Goal: Information Seeking & Learning: Learn about a topic

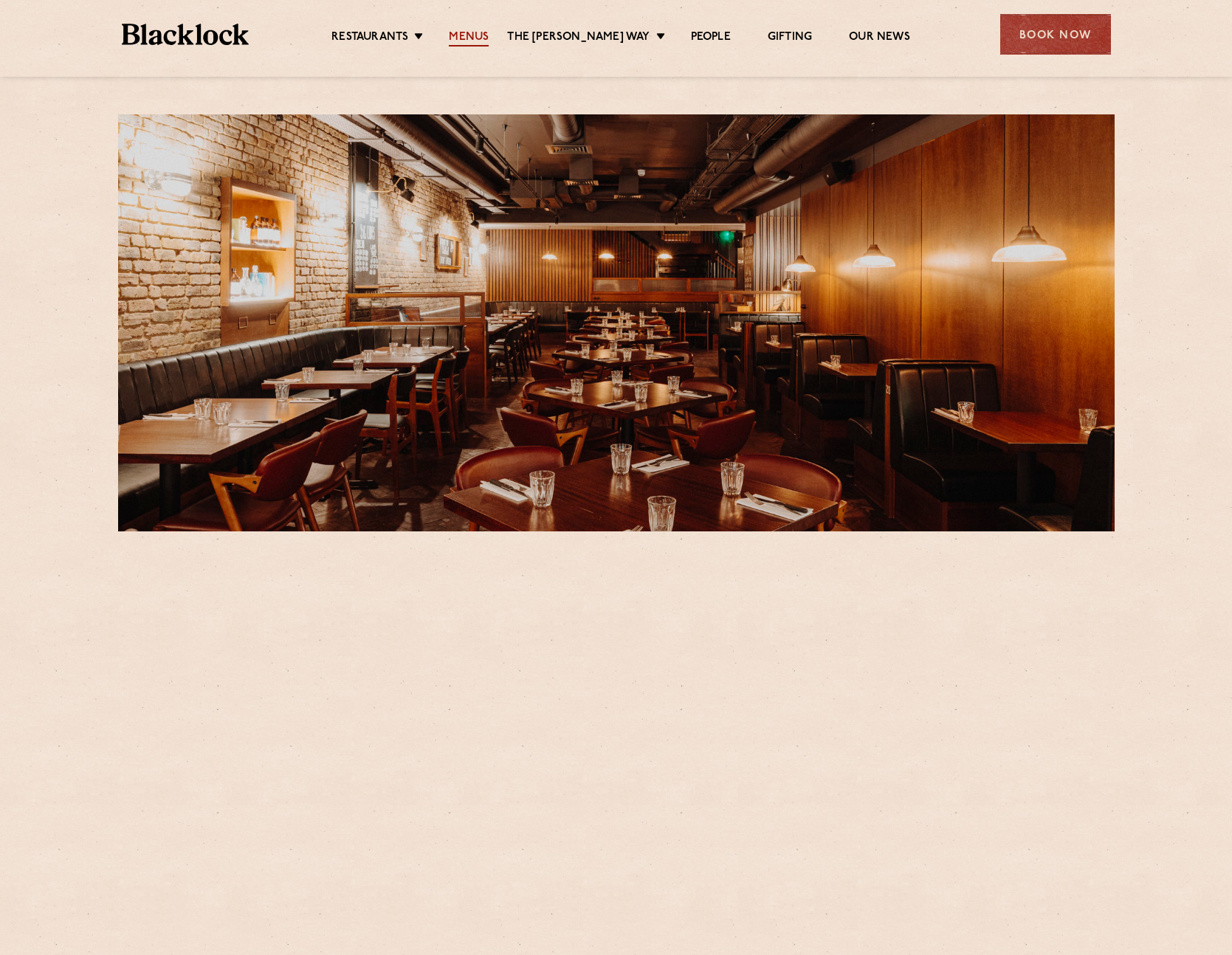
click at [470, 40] on link "Menus" at bounding box center [469, 39] width 40 height 17
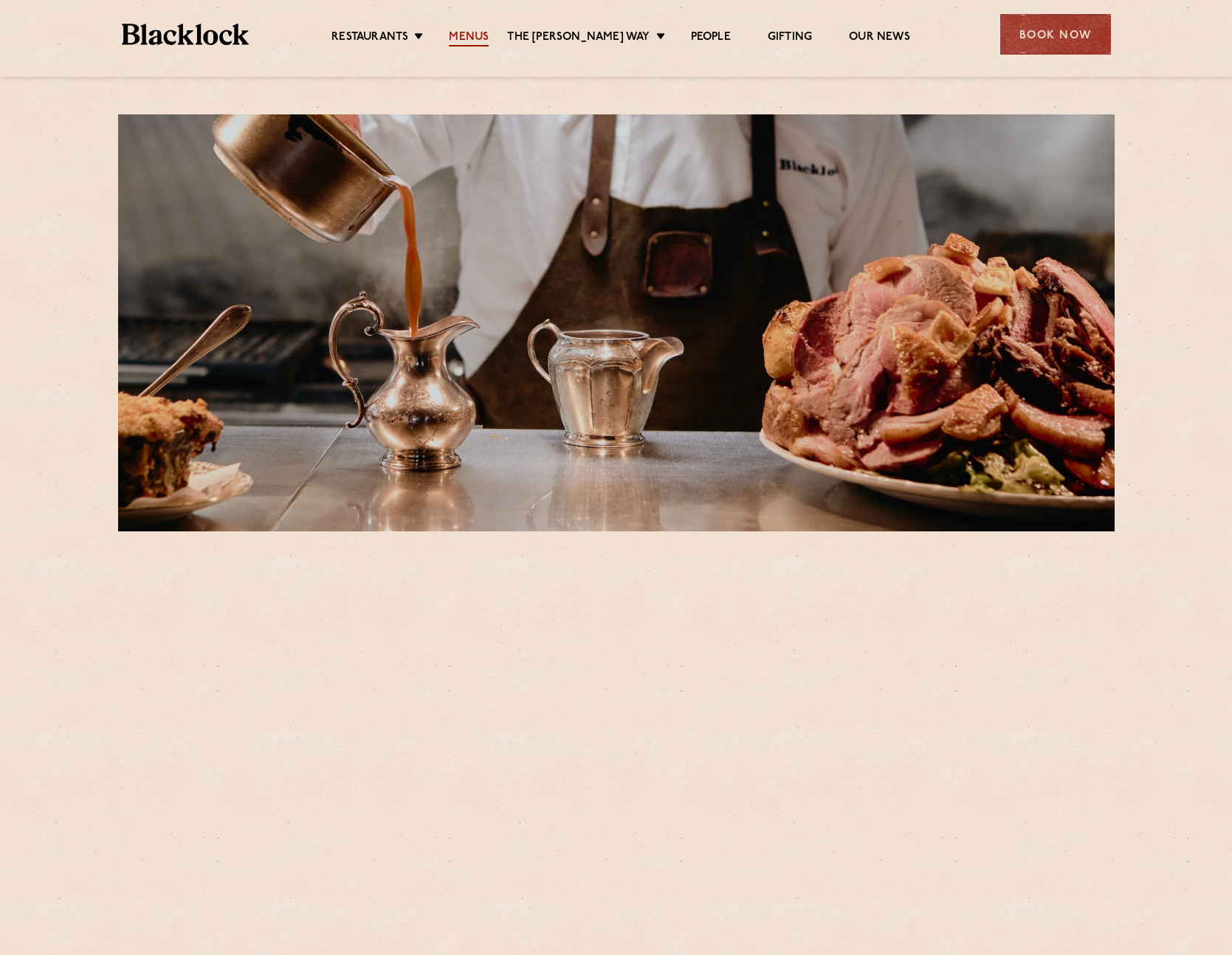
click at [473, 35] on link "Menus" at bounding box center [469, 39] width 40 height 17
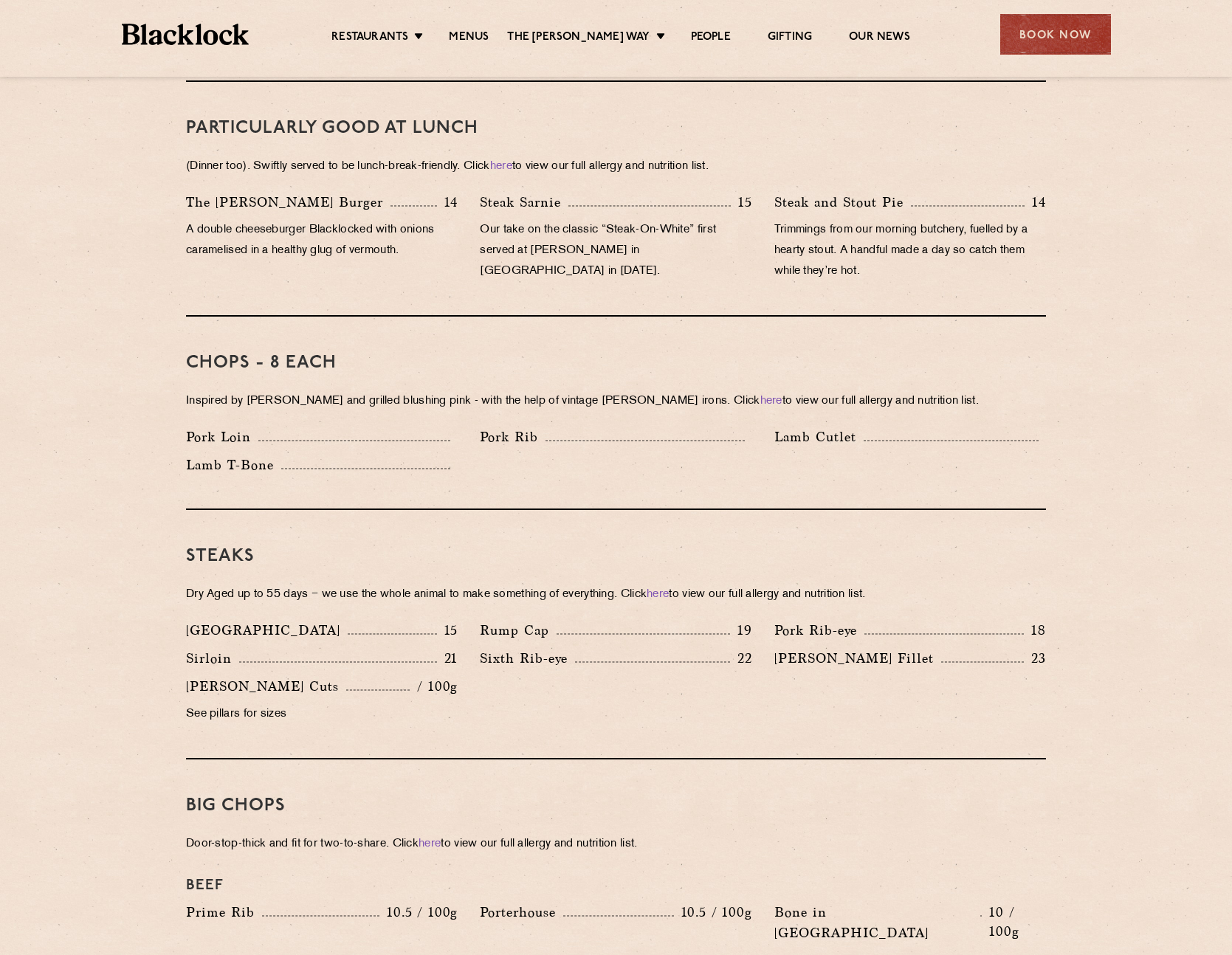
scroll to position [942, 0]
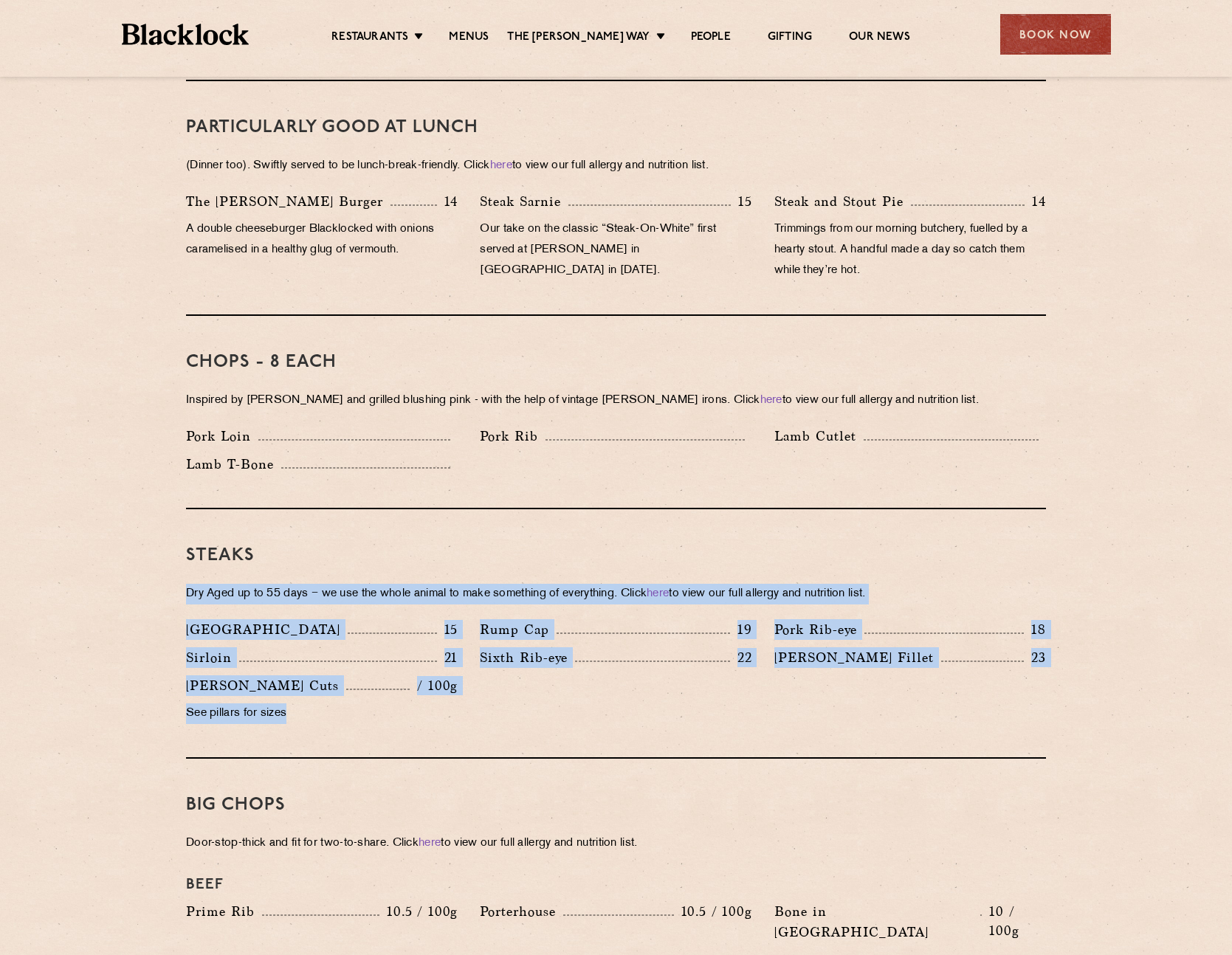
drag, startPoint x: 305, startPoint y: 694, endPoint x: 160, endPoint y: 575, distance: 187.6
click at [160, 575] on section "Pre Chop Bites Blacklock Potted Meats & Kimchi 2 Egg & Anchovy 2 Cheese & Pickl…" at bounding box center [616, 862] width 1232 height 2125
drag, startPoint x: 190, startPoint y: 577, endPoint x: 384, endPoint y: 690, distance: 224.5
click at [385, 691] on section "Pre Chop Bites Blacklock Potted Meats & Kimchi 2 Egg & Anchovy 2 Cheese & Pickl…" at bounding box center [616, 862] width 1232 height 2125
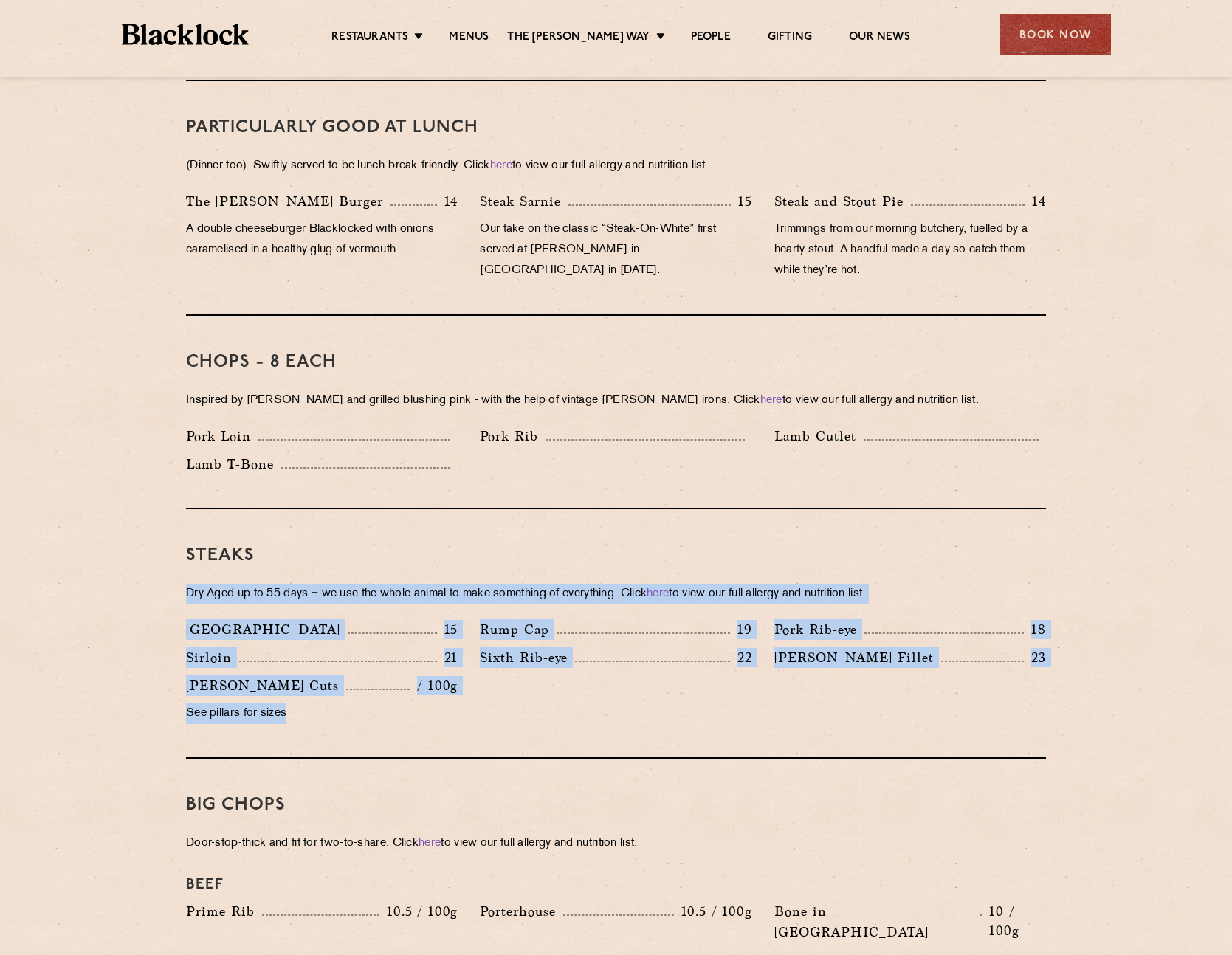
click at [384, 704] on p "See pillars for sizes" at bounding box center [322, 714] width 272 height 21
drag, startPoint x: 384, startPoint y: 690, endPoint x: 166, endPoint y: 573, distance: 247.4
click at [167, 573] on div "Pre Chop Bites Blacklock Potted Meats & Kimchi 2 Egg & Anchovy 2 Cheese & Pickl…" at bounding box center [615, 862] width 897 height 2125
click at [169, 573] on div "Pre Chop Bites Blacklock Potted Meats & Kimchi 2 Egg & Anchovy 2 Cheese & Pickl…" at bounding box center [615, 862] width 897 height 2125
